Goal: Transaction & Acquisition: Book appointment/travel/reservation

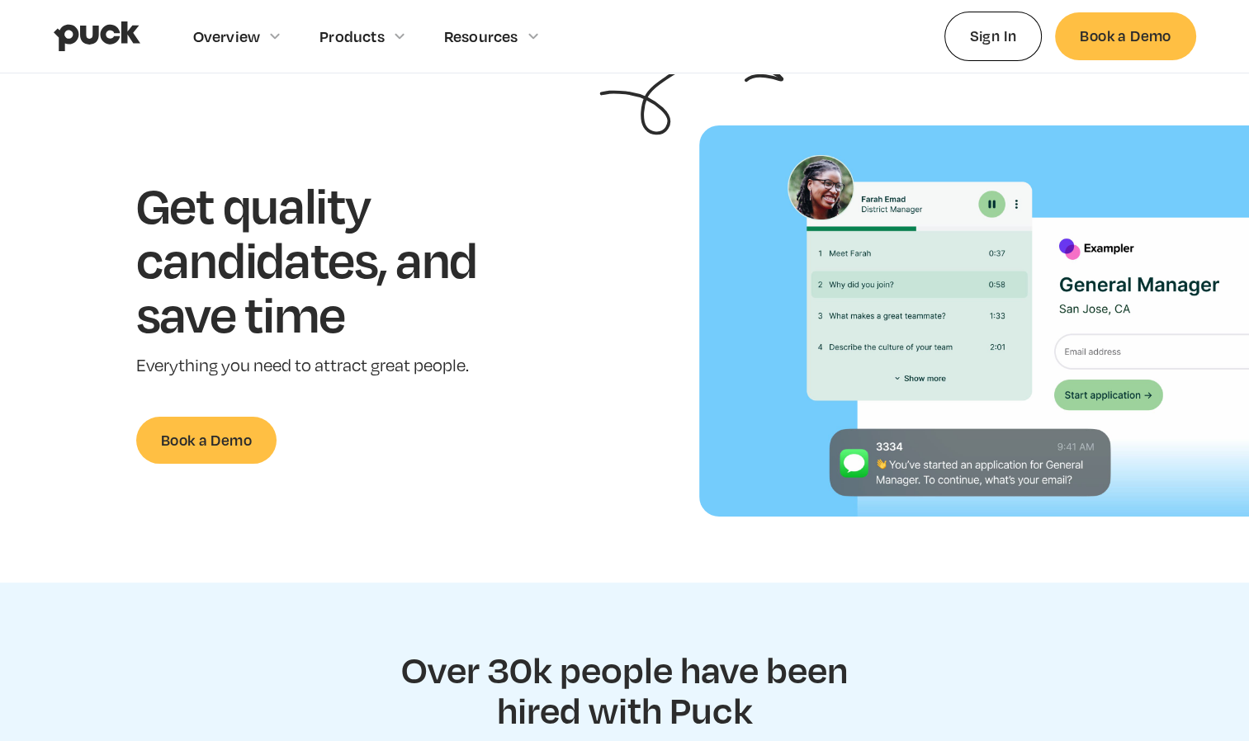
scroll to position [81, 0]
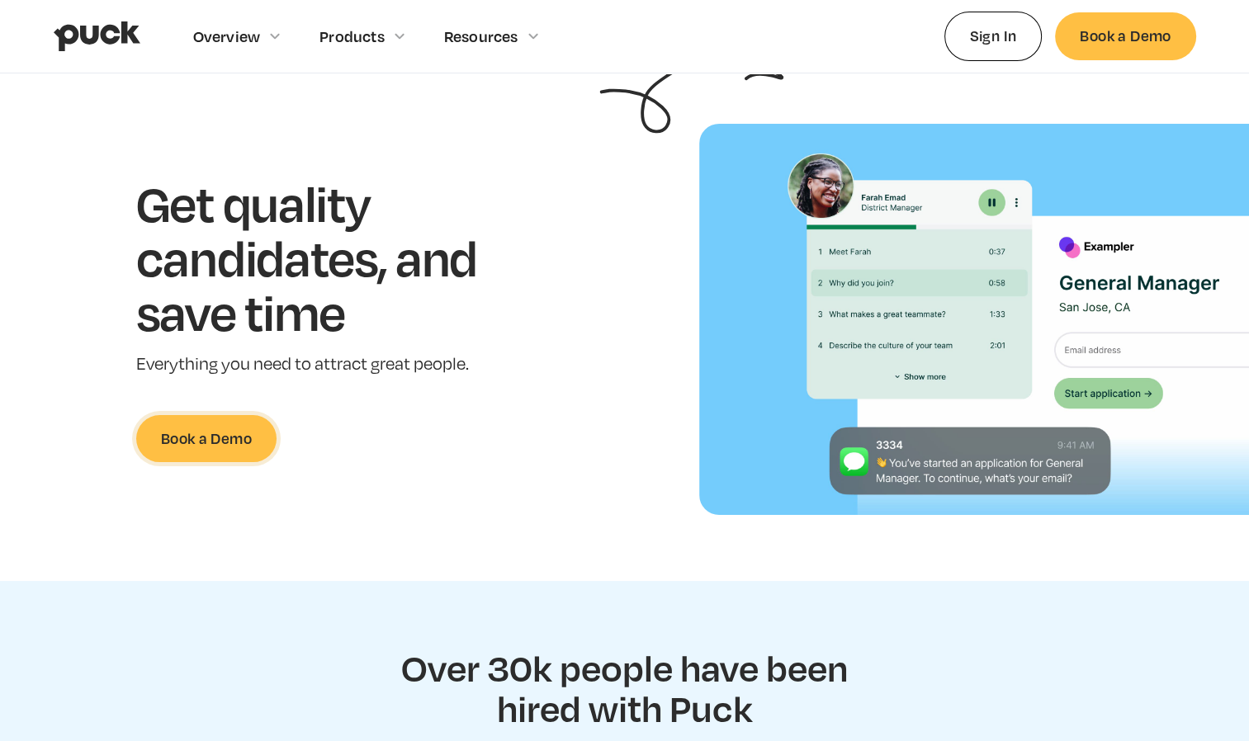
click at [218, 444] on link "Book a Demo" at bounding box center [206, 438] width 140 height 47
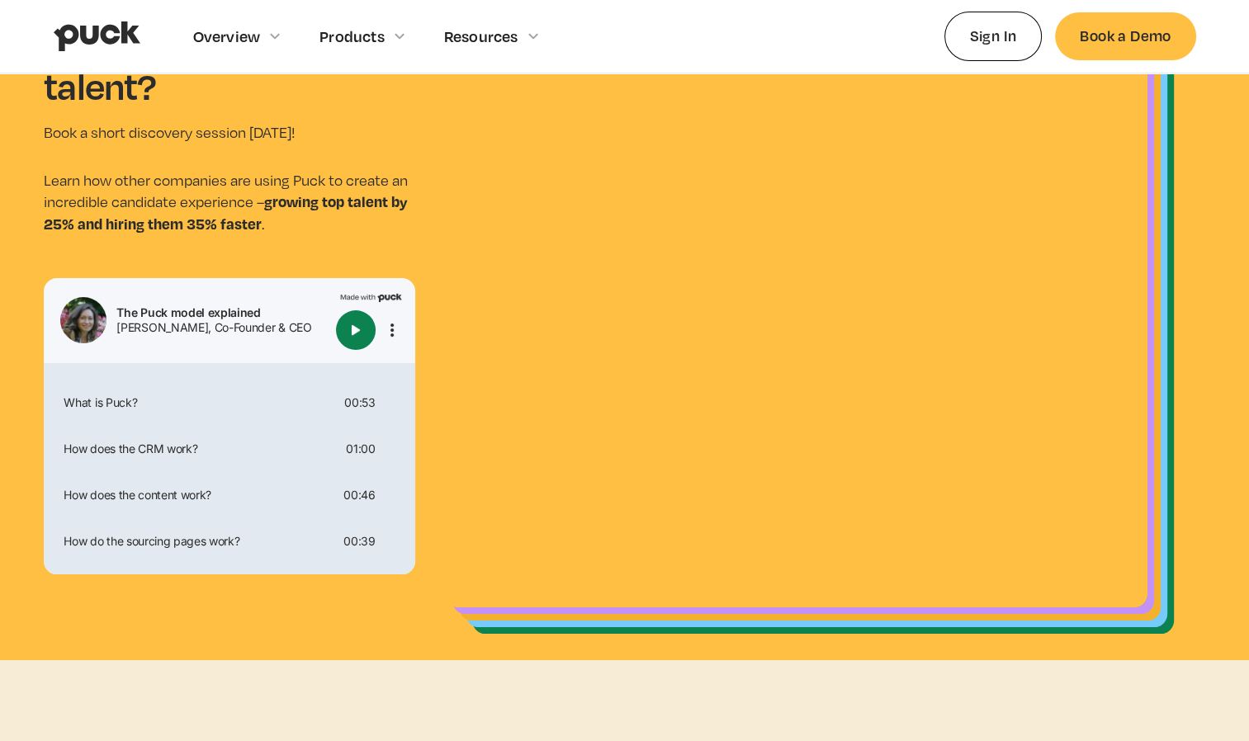
scroll to position [94, 0]
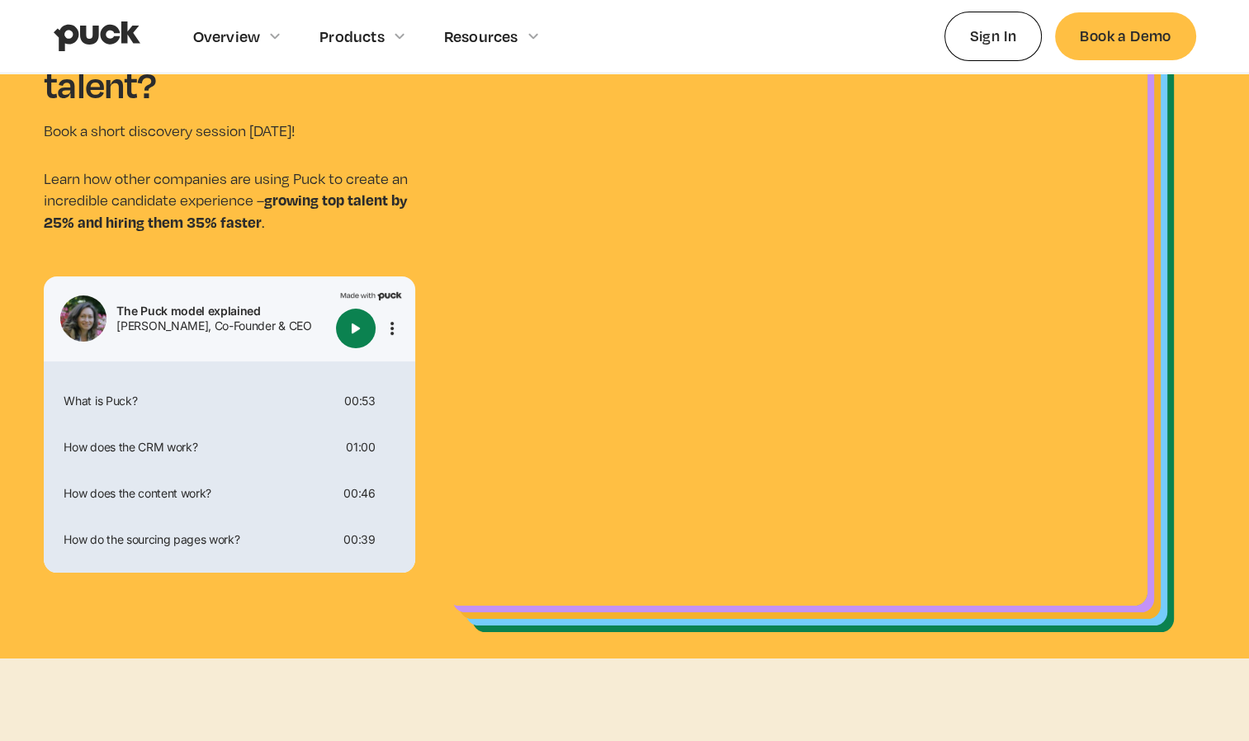
click at [356, 319] on img "Play" at bounding box center [356, 329] width 20 height 20
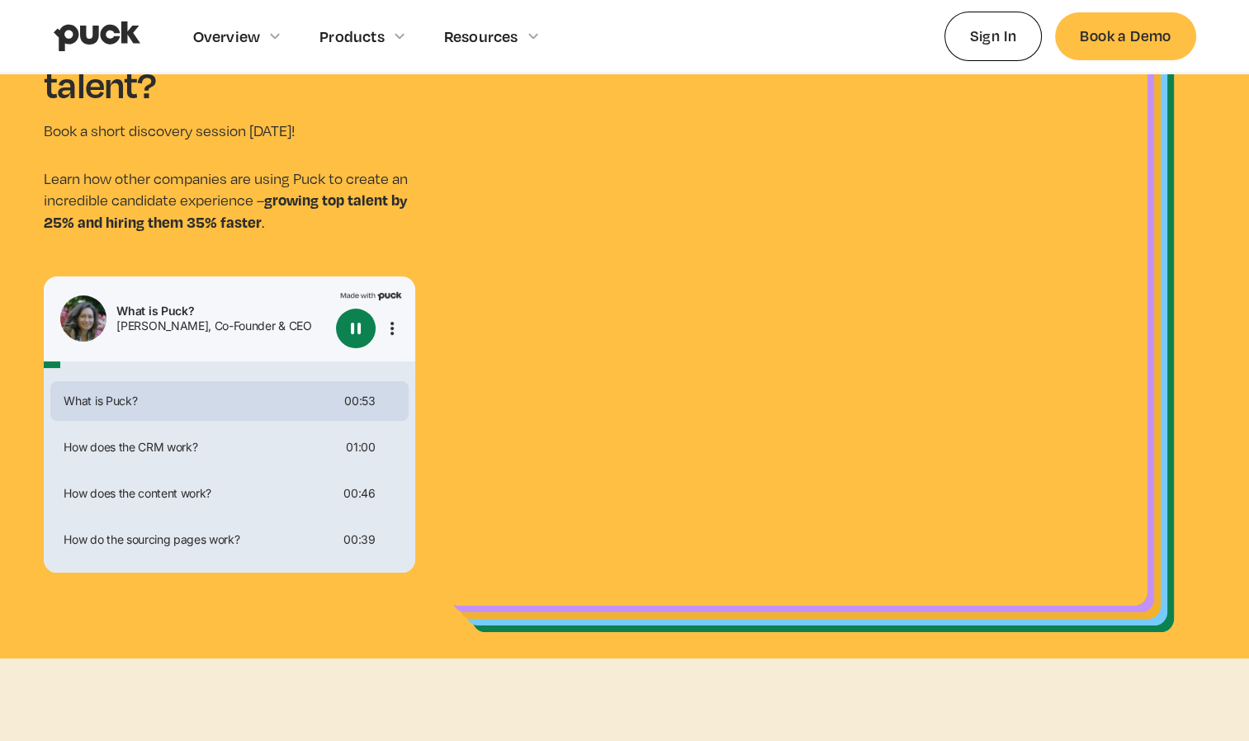
click at [353, 337] on img "Pause" at bounding box center [356, 329] width 20 height 20
type input "0.0458459245283019"
